Goal: Browse casually: Explore the website without a specific task or goal

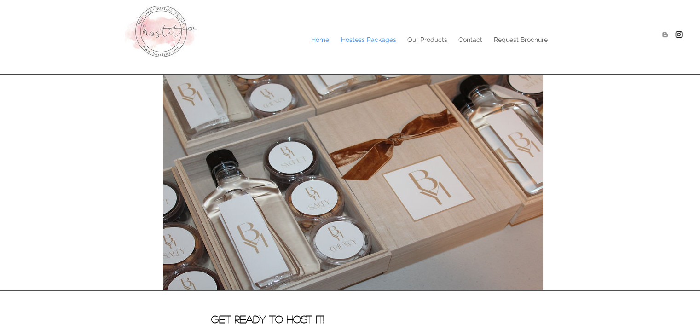
click at [380, 41] on p "Hostess Packages" at bounding box center [368, 40] width 64 height 14
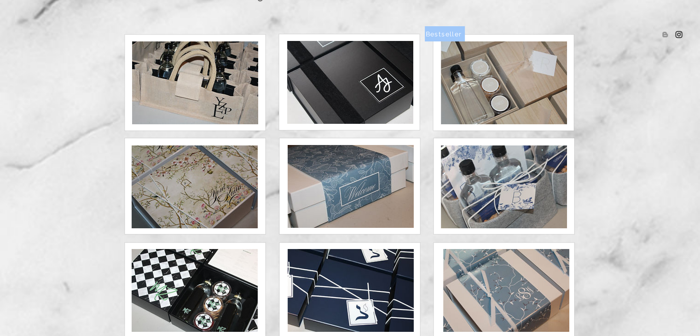
scroll to position [125, 0]
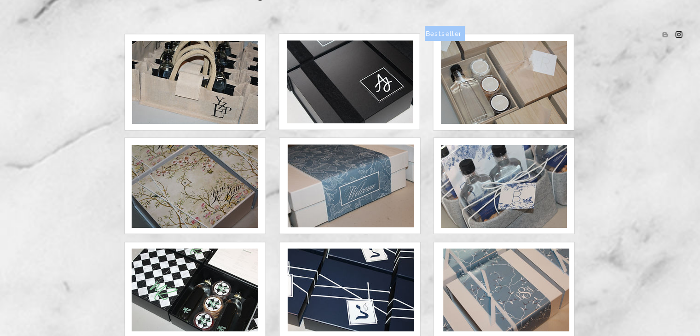
click at [359, 74] on img at bounding box center [350, 81] width 126 height 83
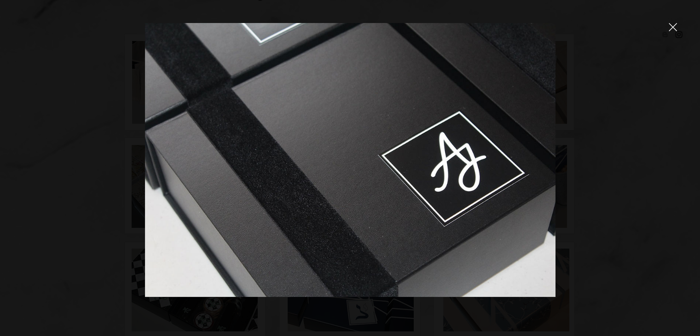
click at [673, 21] on div at bounding box center [350, 168] width 700 height 336
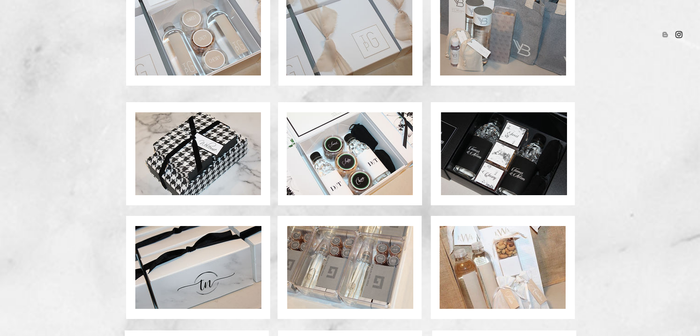
scroll to position [528, 0]
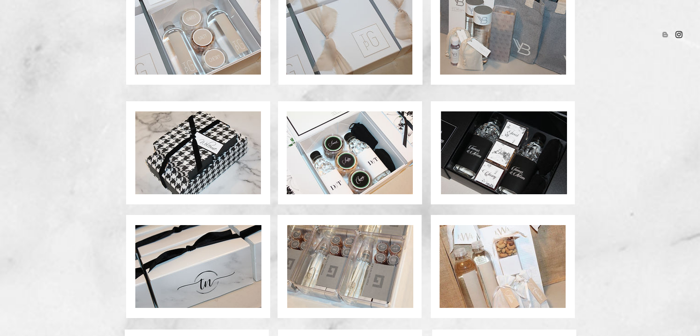
click at [512, 156] on img at bounding box center [504, 152] width 126 height 83
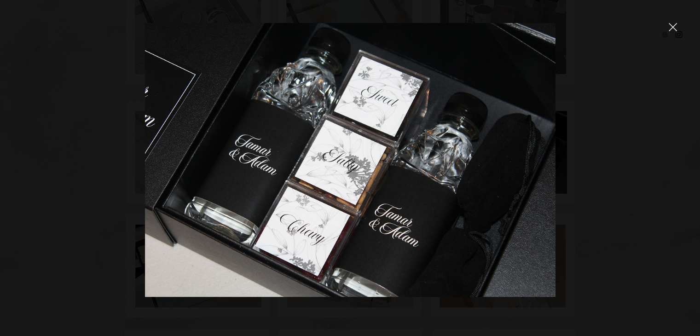
click at [605, 162] on div at bounding box center [350, 168] width 700 height 336
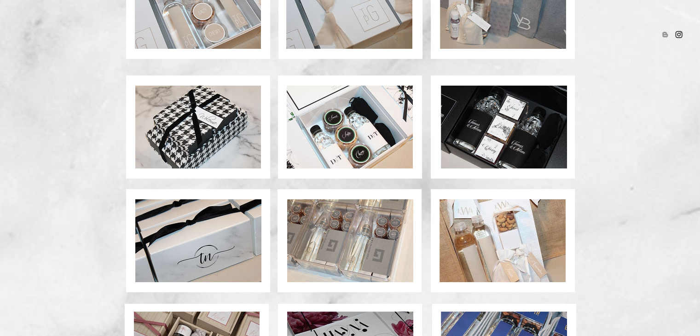
scroll to position [536, 0]
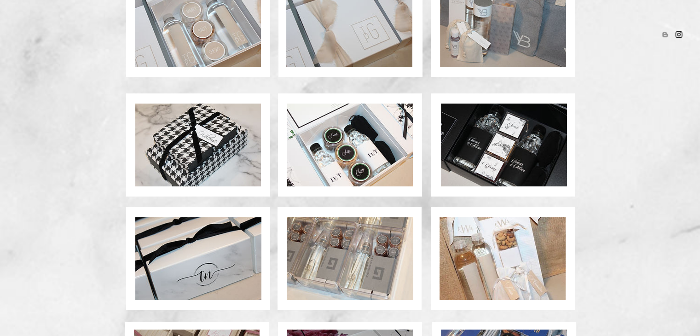
click at [358, 145] on img at bounding box center [350, 145] width 126 height 83
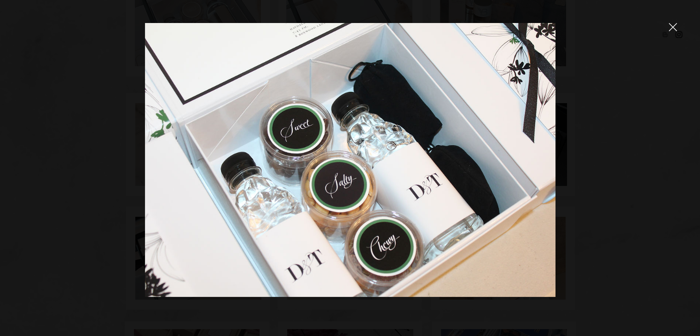
click at [667, 28] on div at bounding box center [350, 168] width 700 height 336
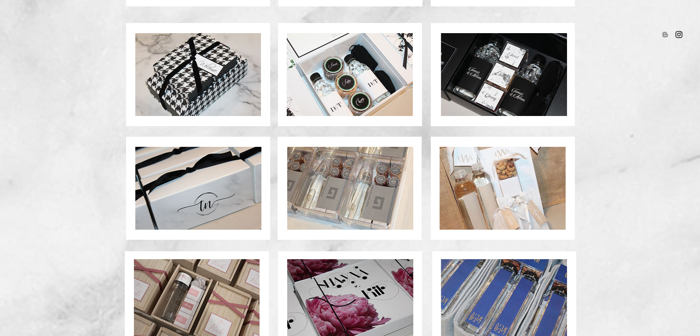
scroll to position [677, 0]
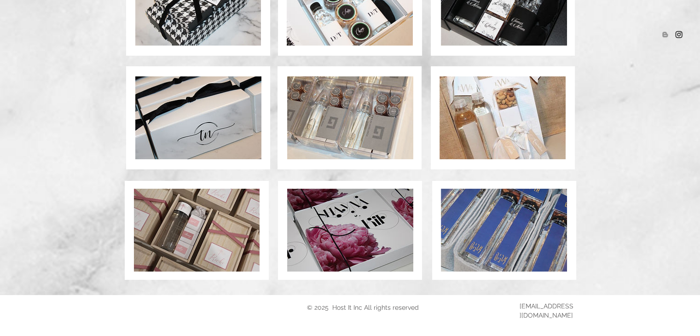
click at [224, 224] on img at bounding box center [197, 230] width 126 height 83
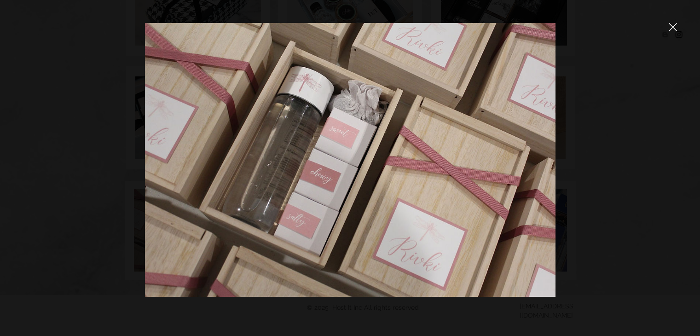
click at [674, 29] on icon "close" at bounding box center [673, 27] width 8 height 8
